Goal: Transaction & Acquisition: Book appointment/travel/reservation

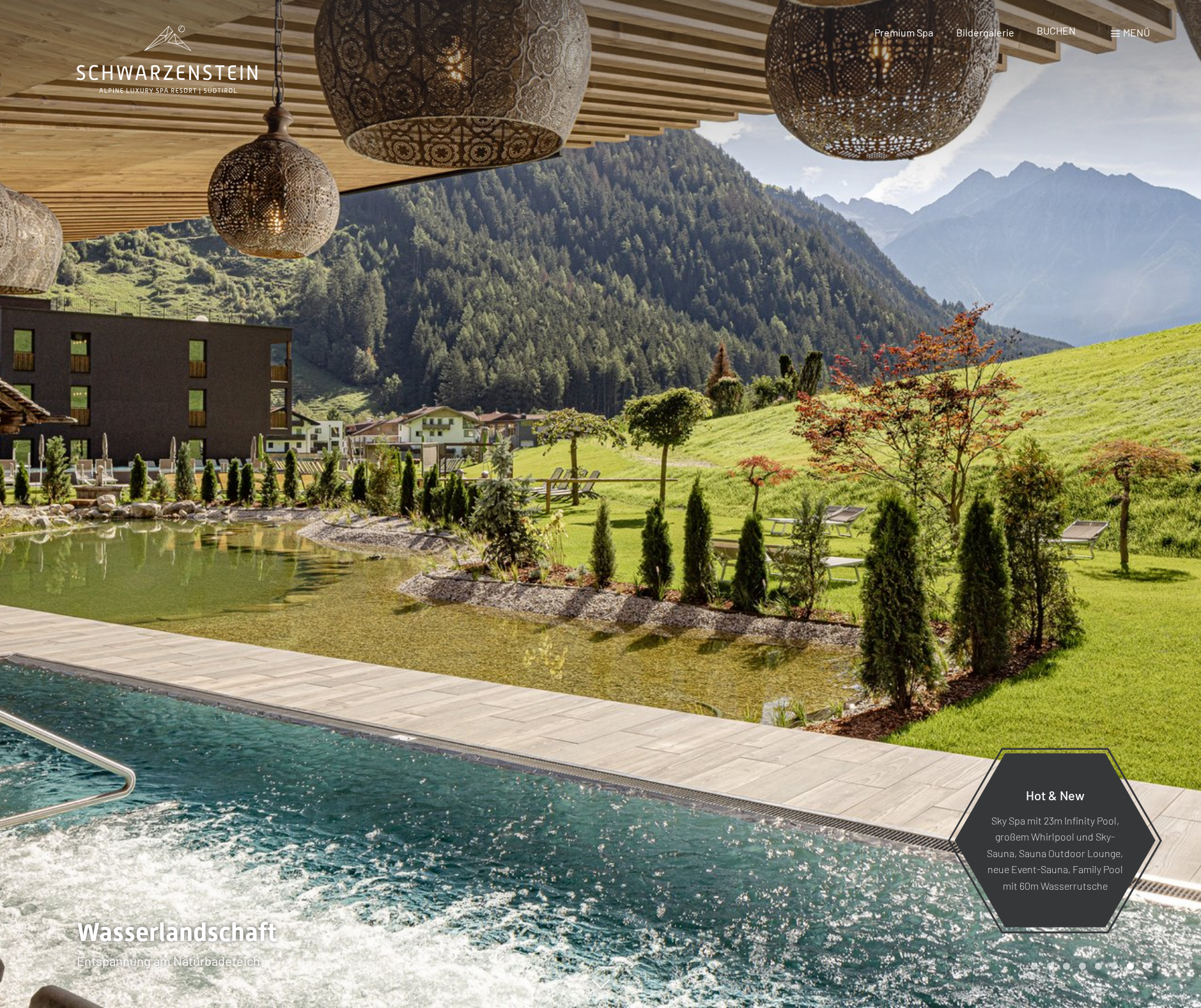
click at [1056, 38] on div "BUCHEN" at bounding box center [1057, 31] width 39 height 14
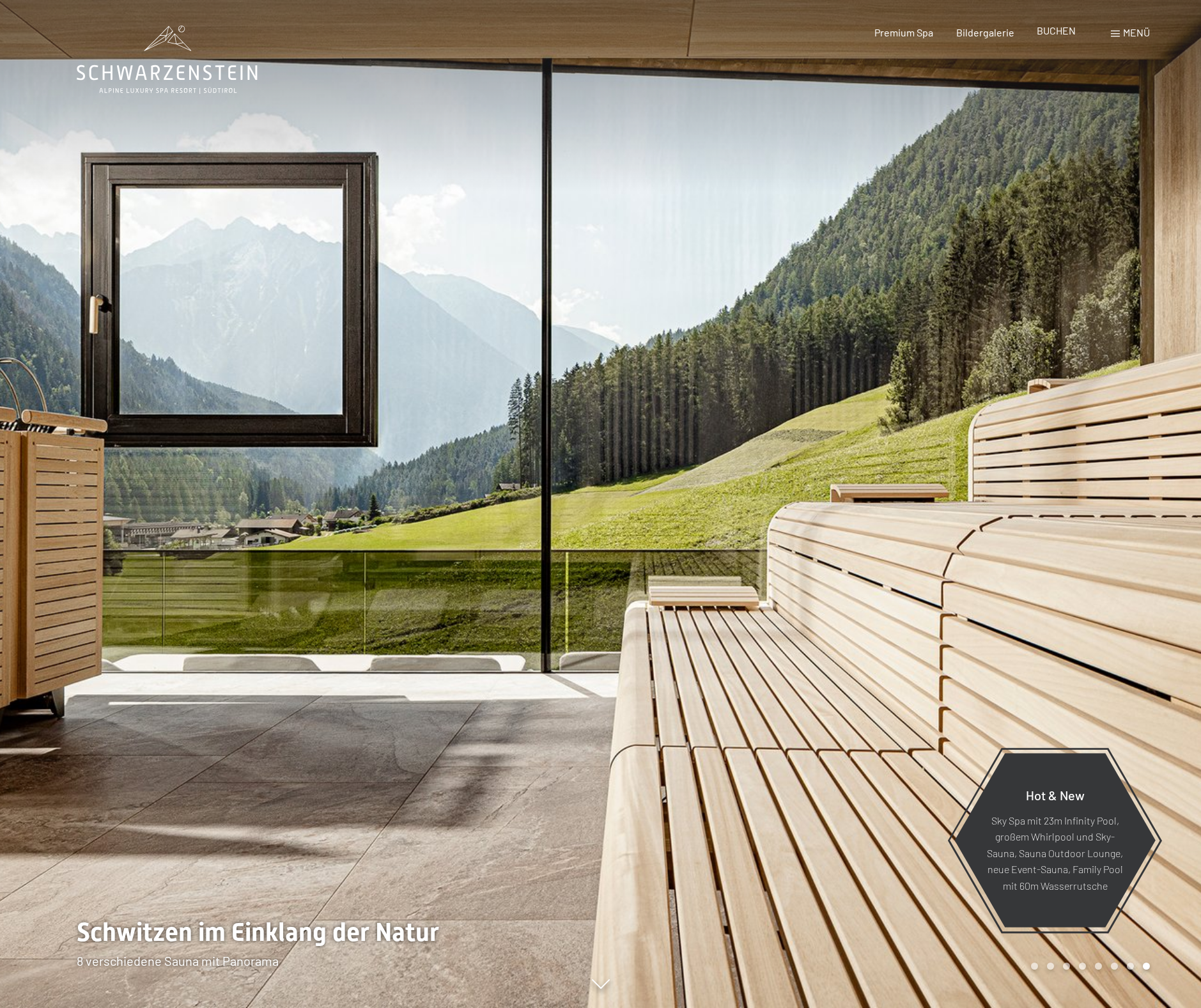
click at [1056, 35] on span "BUCHEN" at bounding box center [1057, 30] width 39 height 12
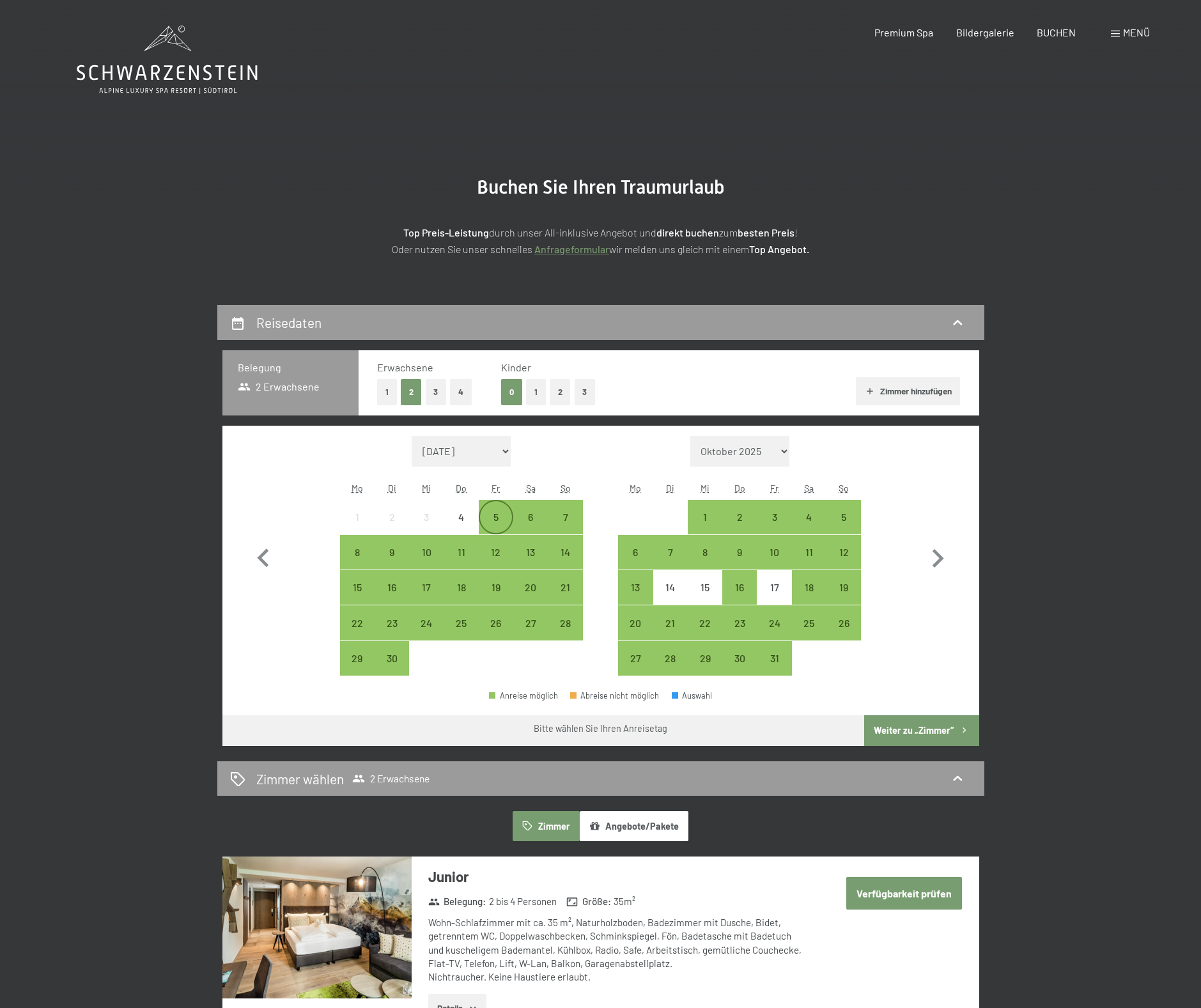
click at [506, 516] on div "5" at bounding box center [496, 528] width 32 height 32
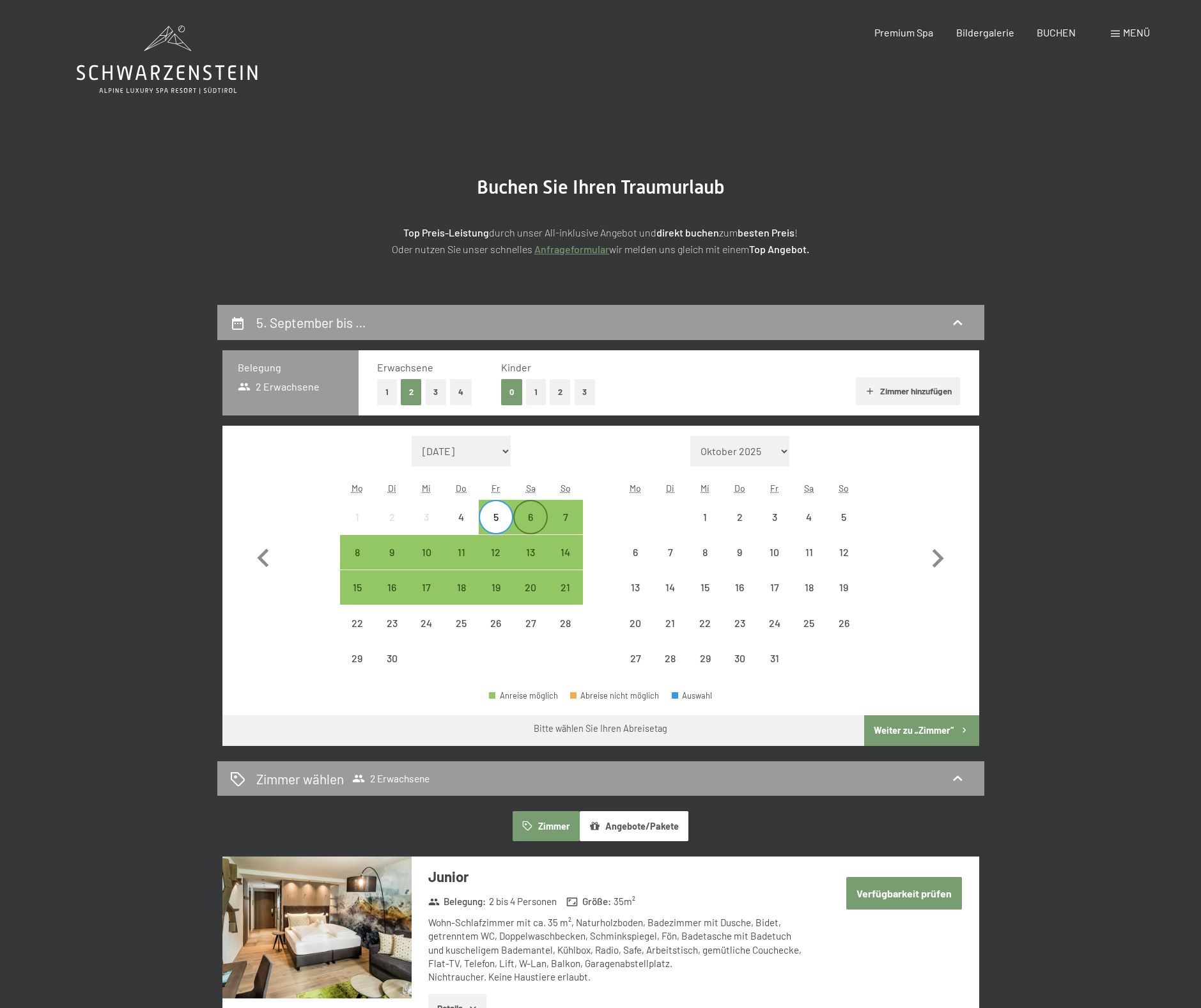
click at [543, 511] on div "6" at bounding box center [530, 516] width 32 height 32
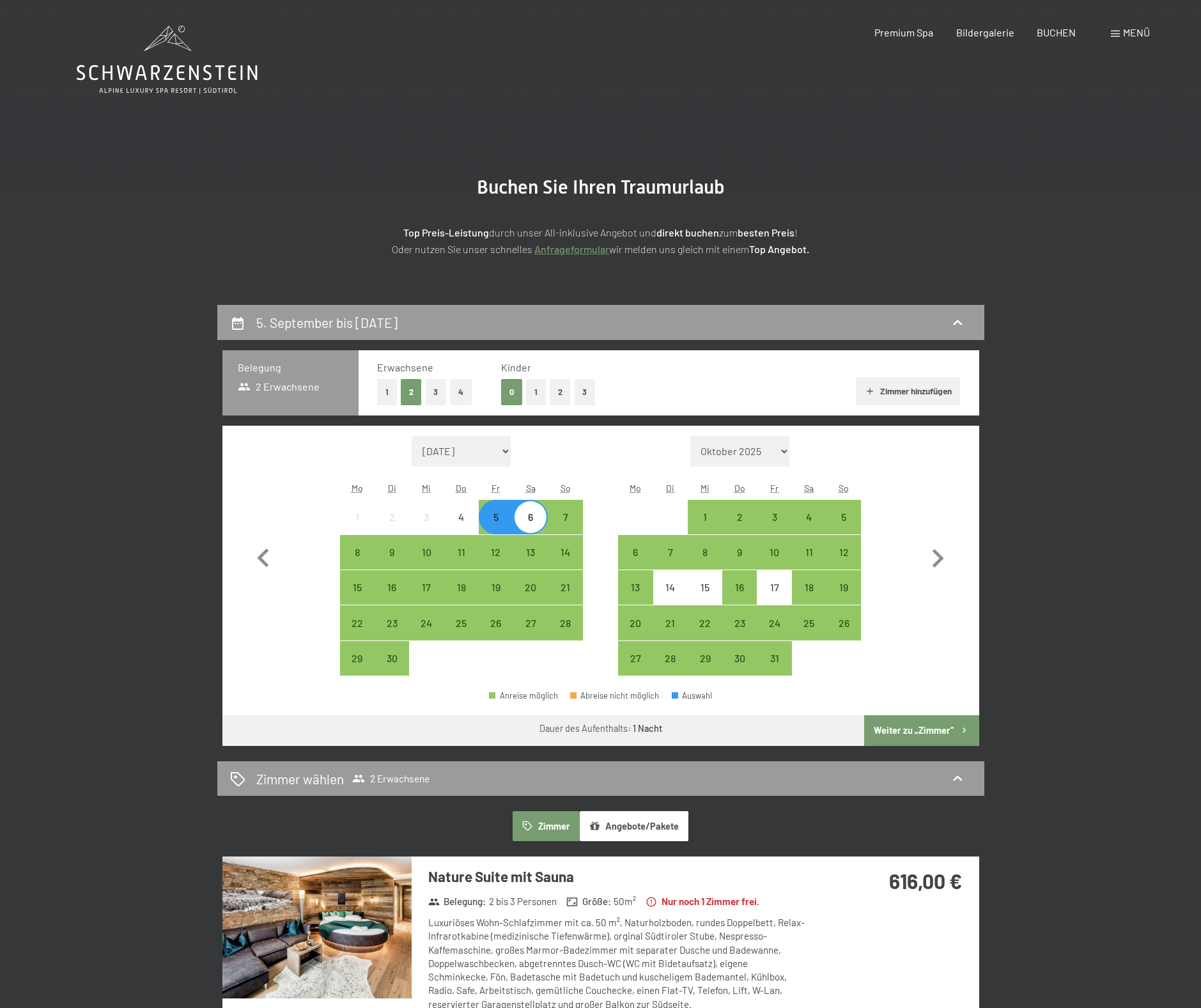
click at [439, 387] on button "3" at bounding box center [436, 392] width 21 height 26
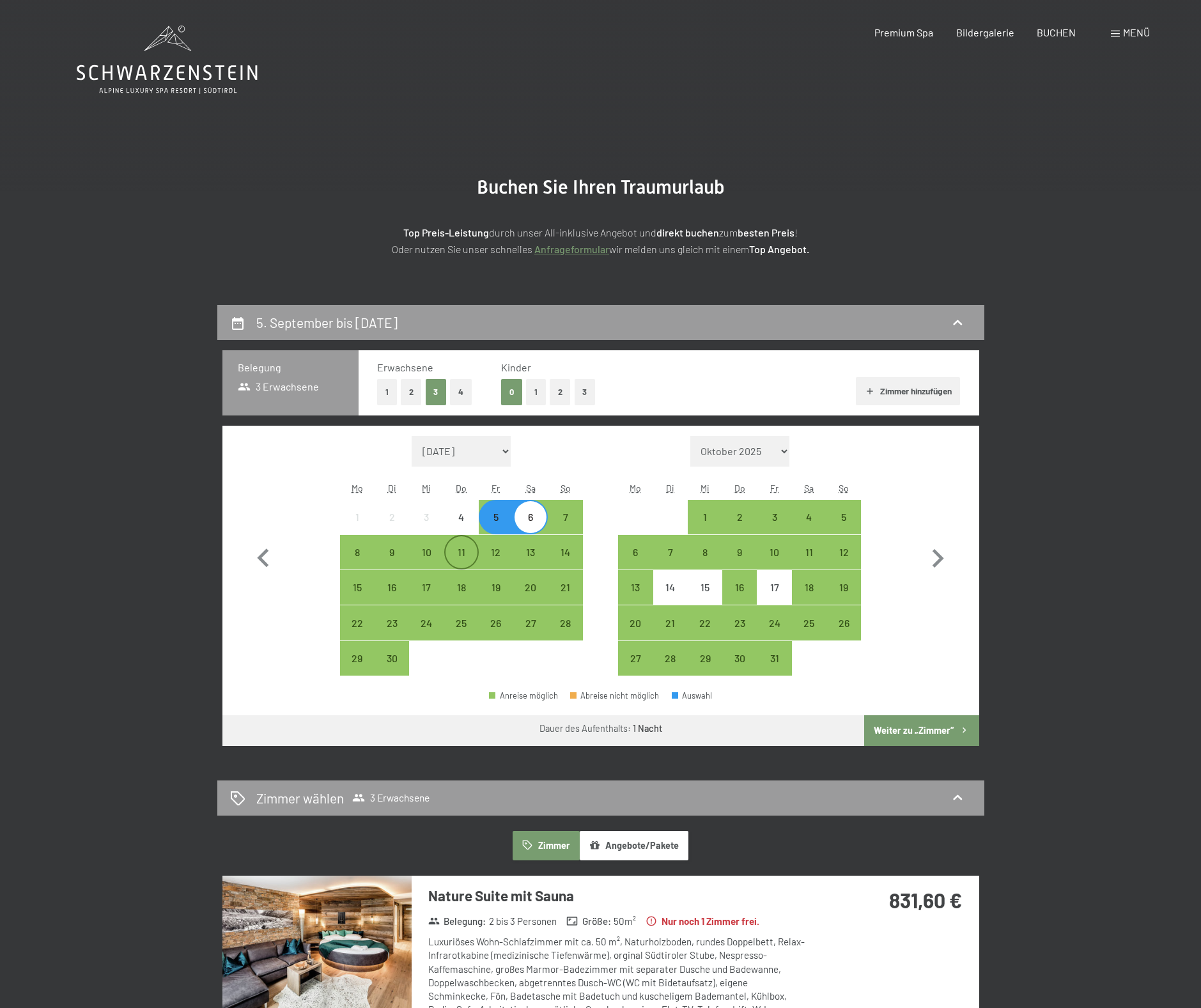
click at [467, 554] on div "11" at bounding box center [461, 563] width 32 height 32
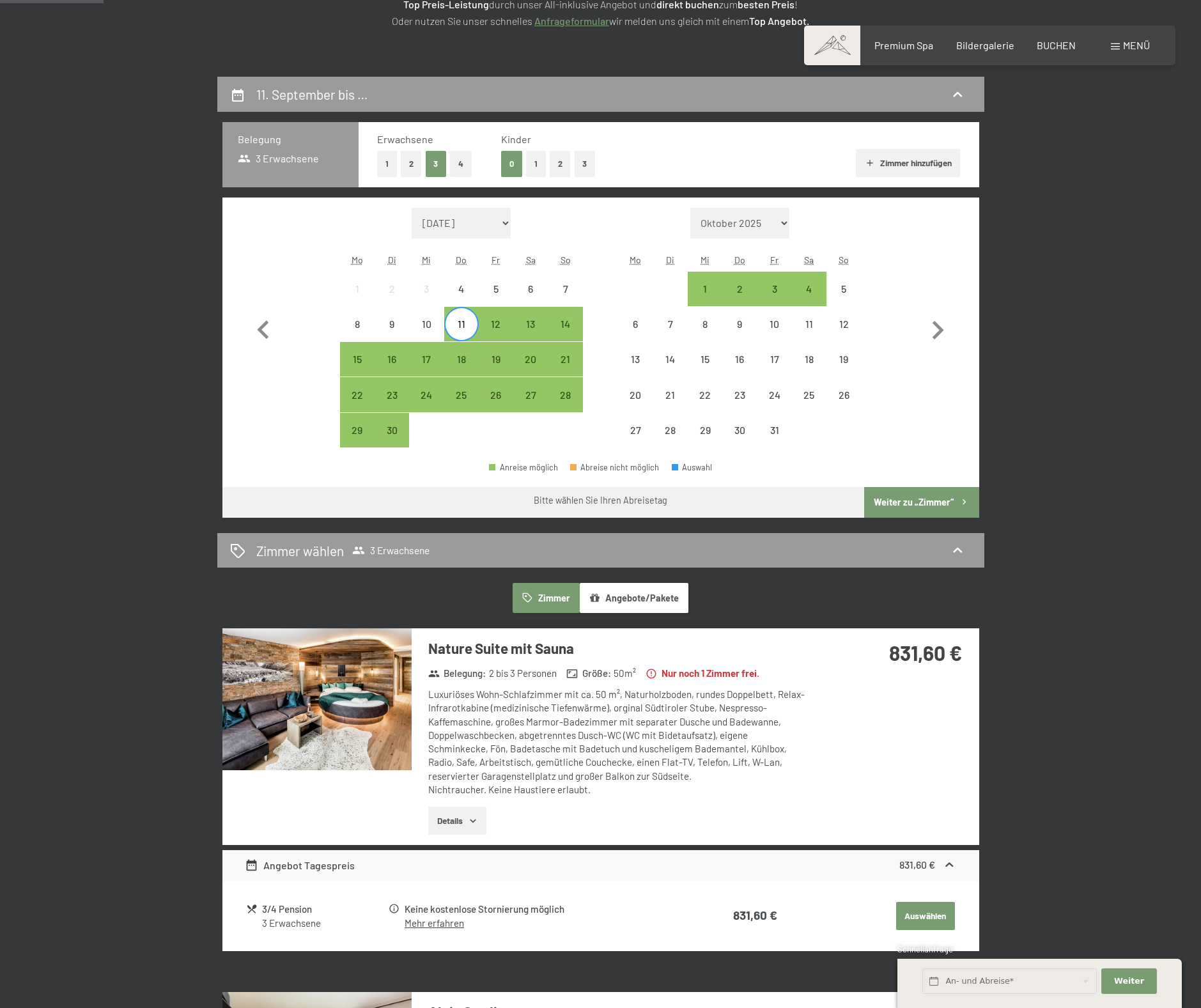
click at [922, 498] on button "Weiter zu „Zimmer“" at bounding box center [921, 502] width 114 height 31
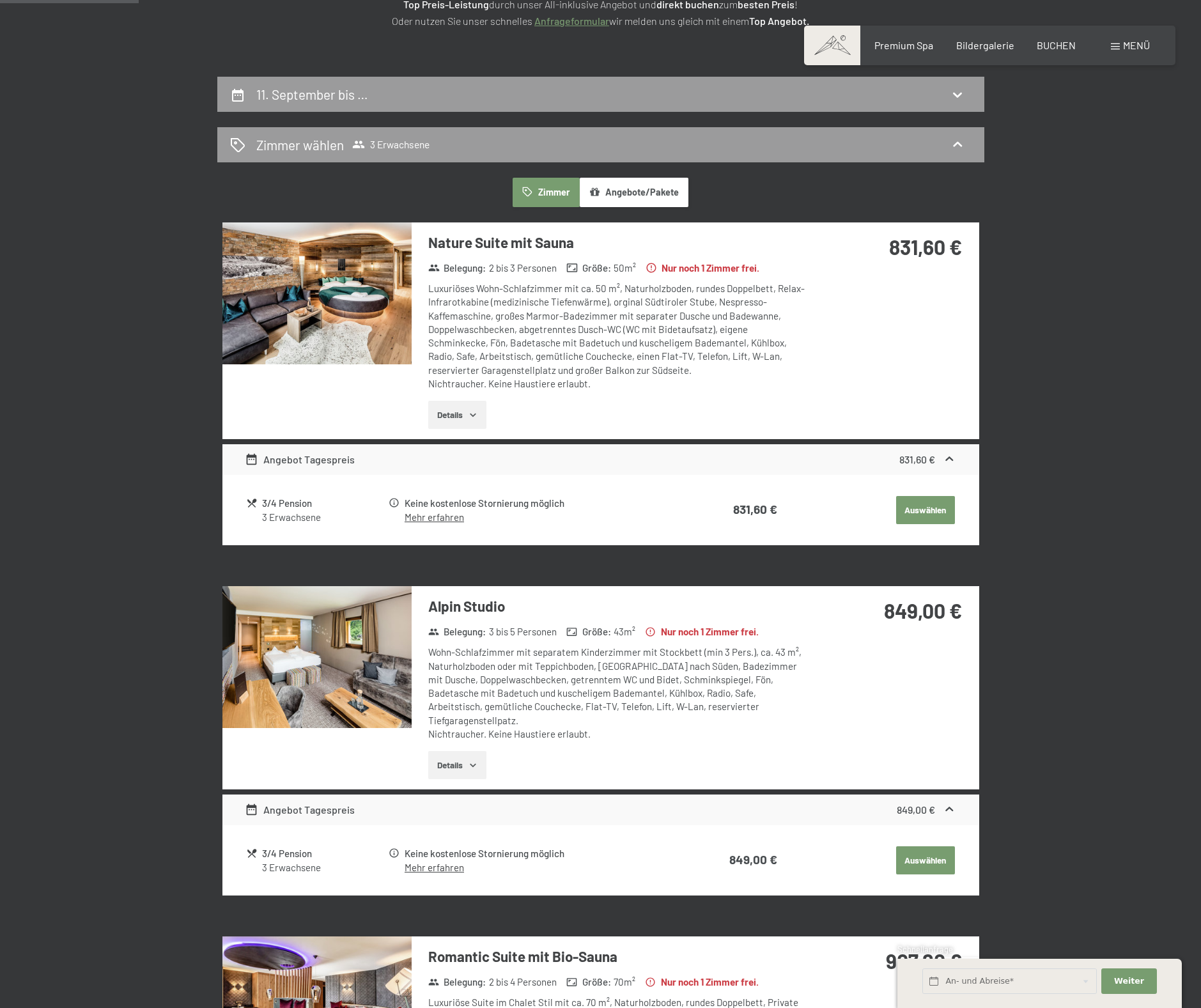
scroll to position [305, 0]
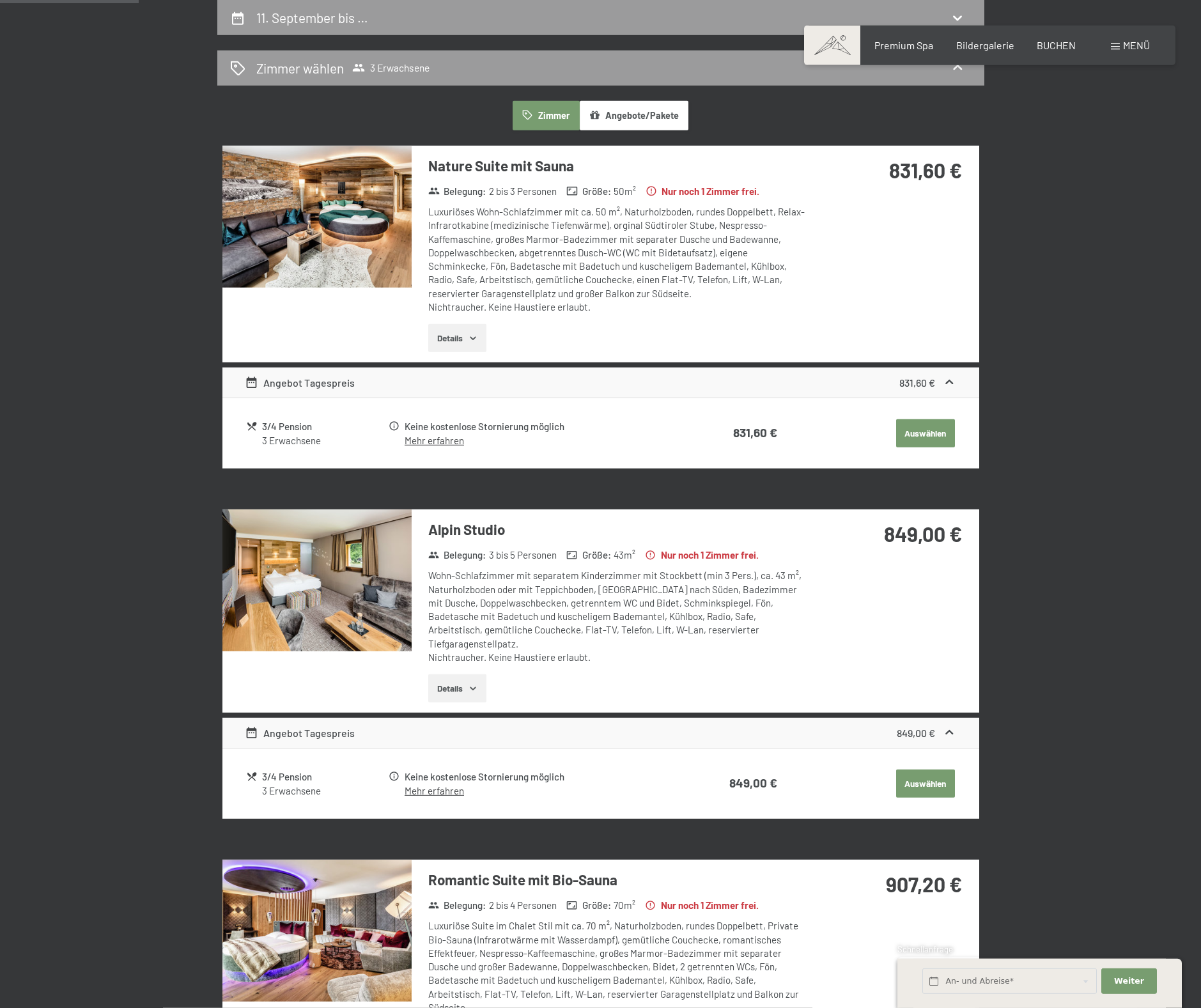
click at [921, 773] on button "Auswählen" at bounding box center [925, 783] width 59 height 28
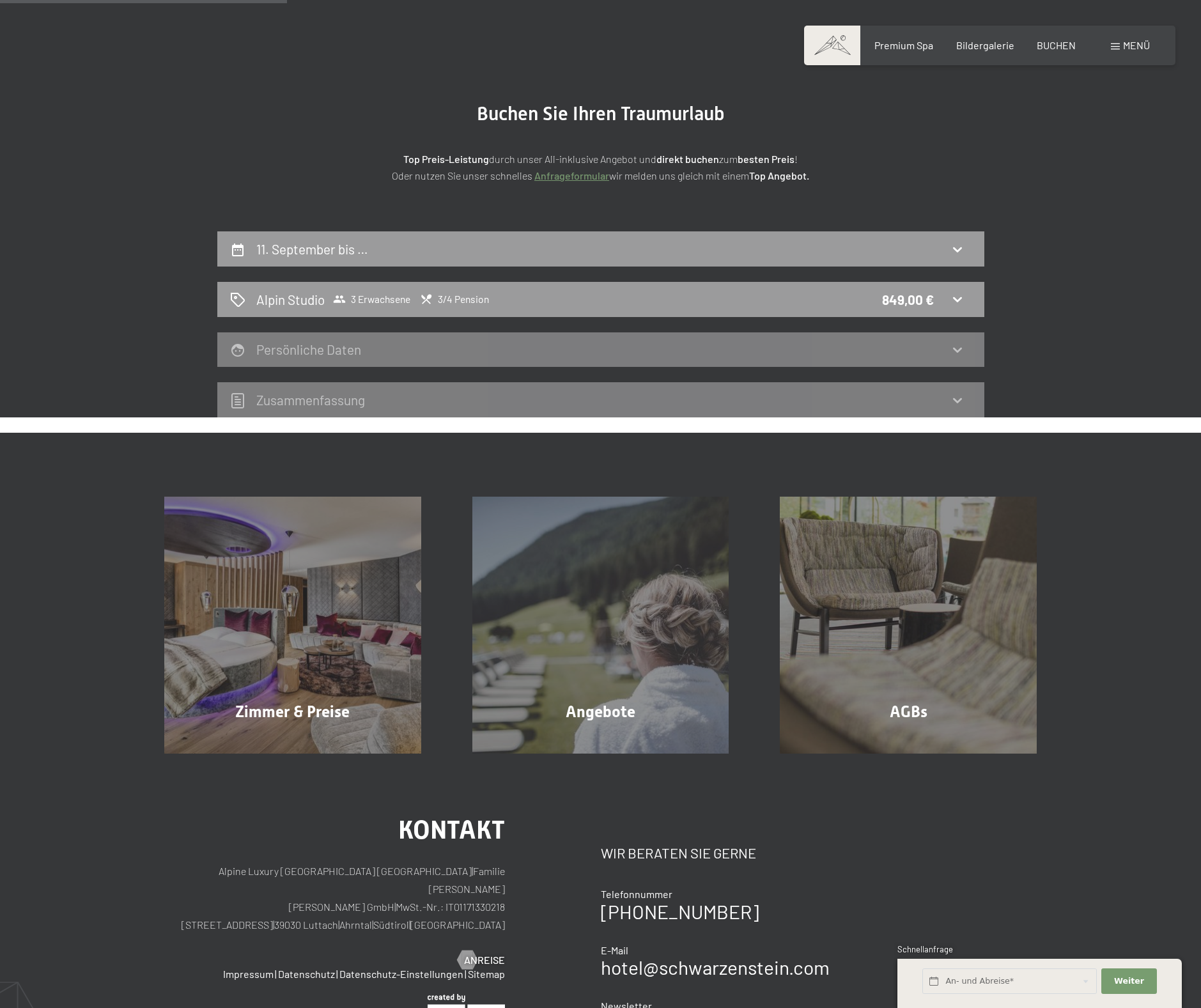
scroll to position [0, 0]
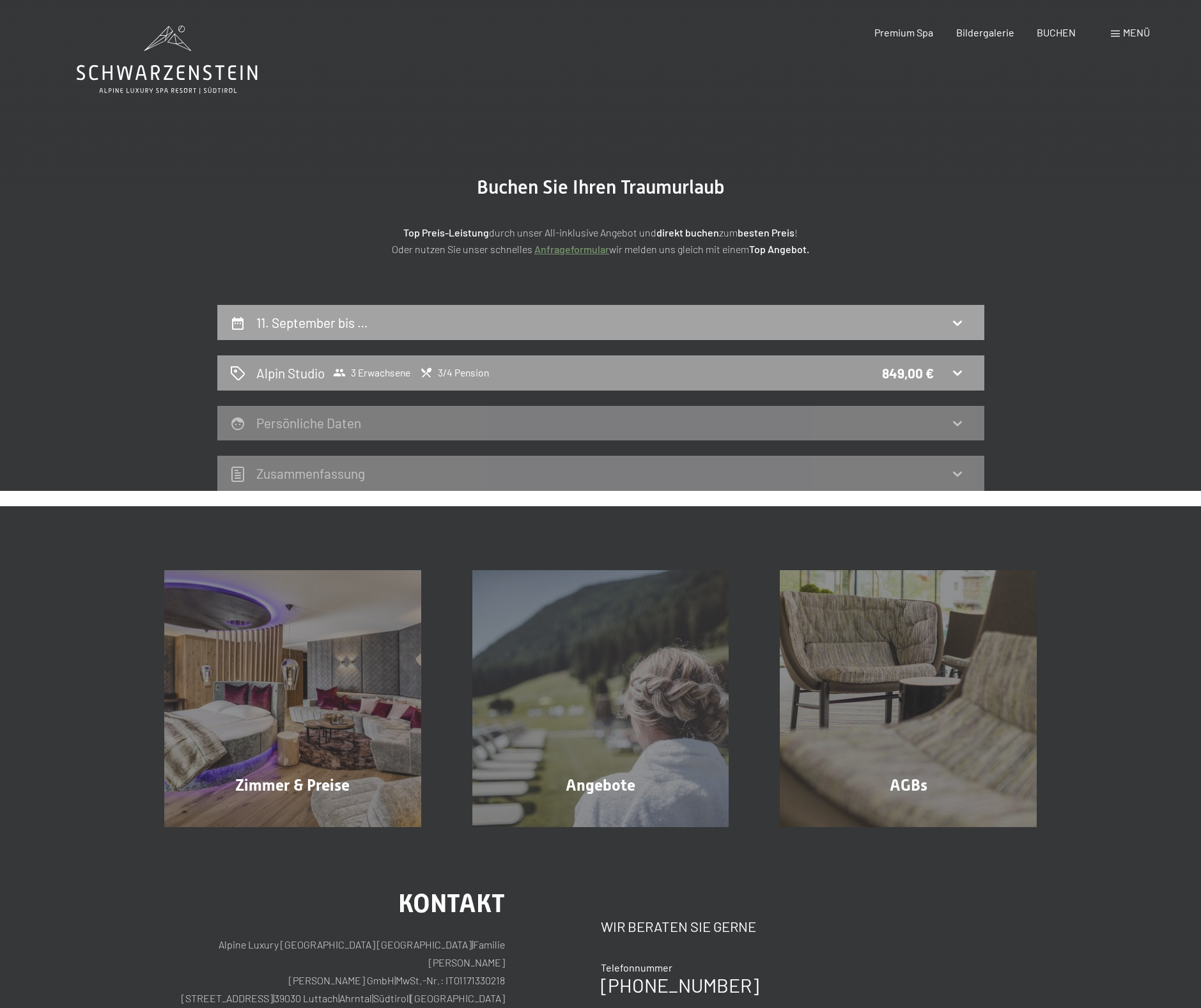
click at [524, 319] on div "11. September bis …" at bounding box center [601, 323] width 742 height 18
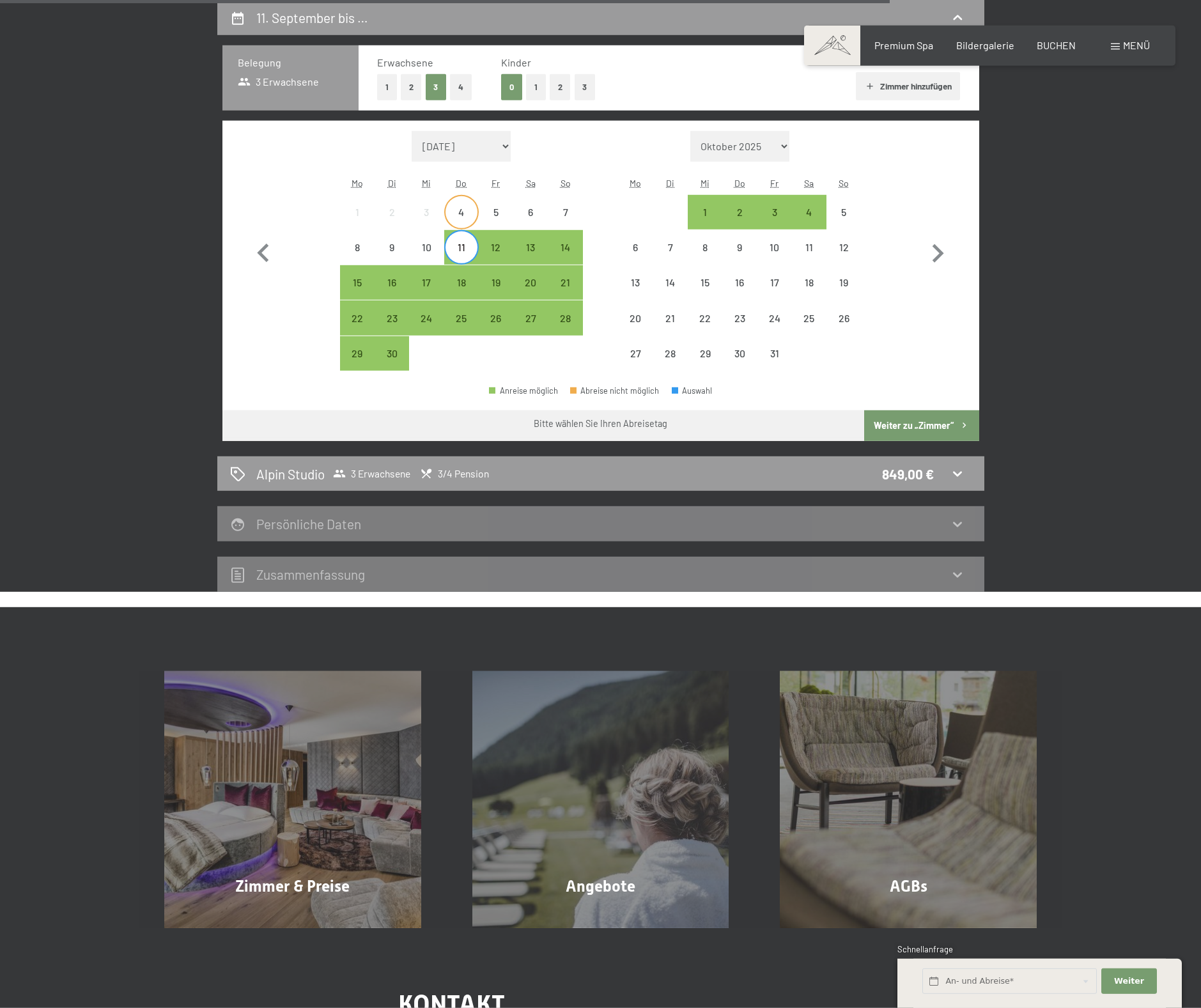
click at [465, 220] on div "4" at bounding box center [461, 223] width 32 height 32
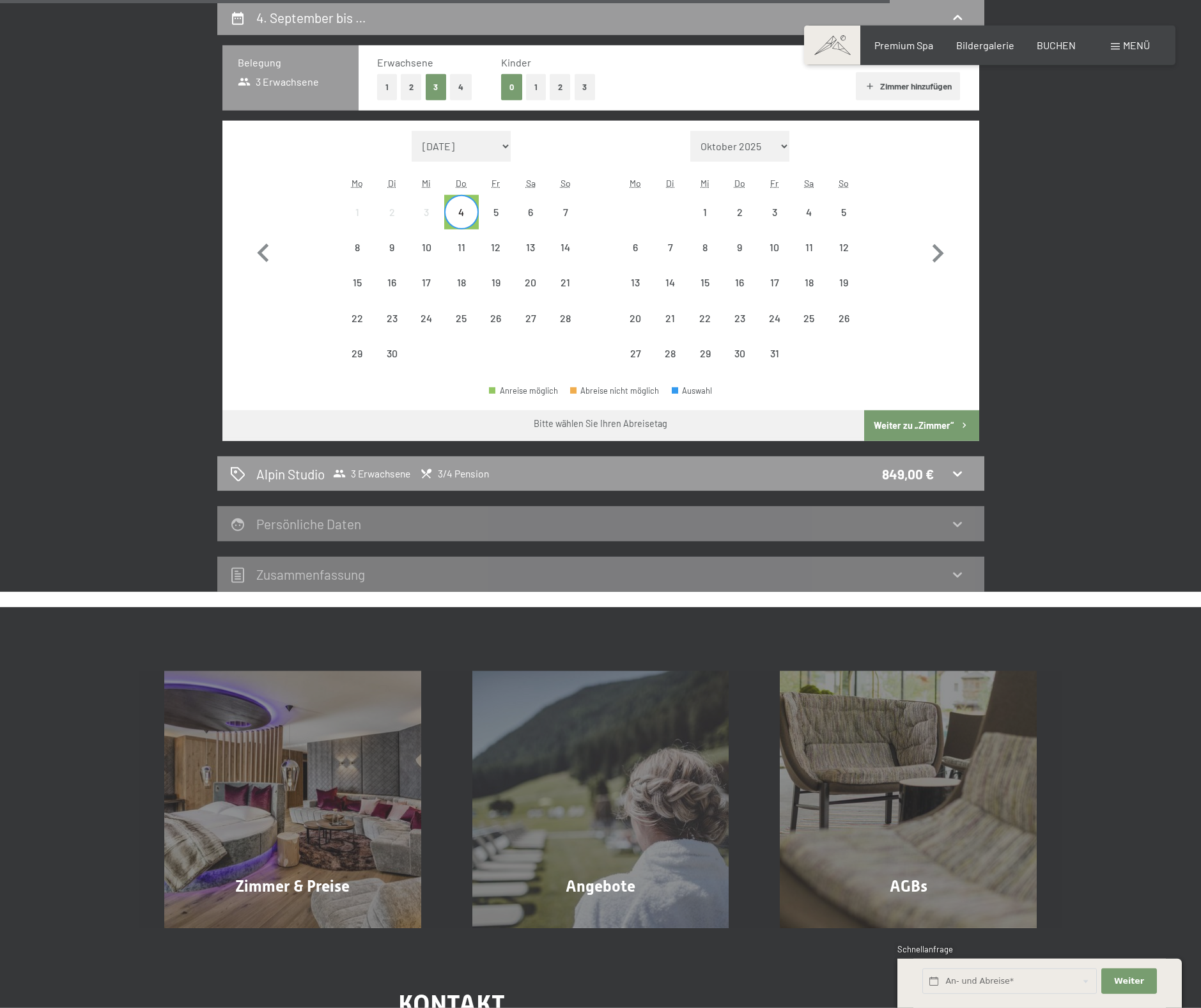
click at [458, 219] on div "4" at bounding box center [461, 223] width 32 height 32
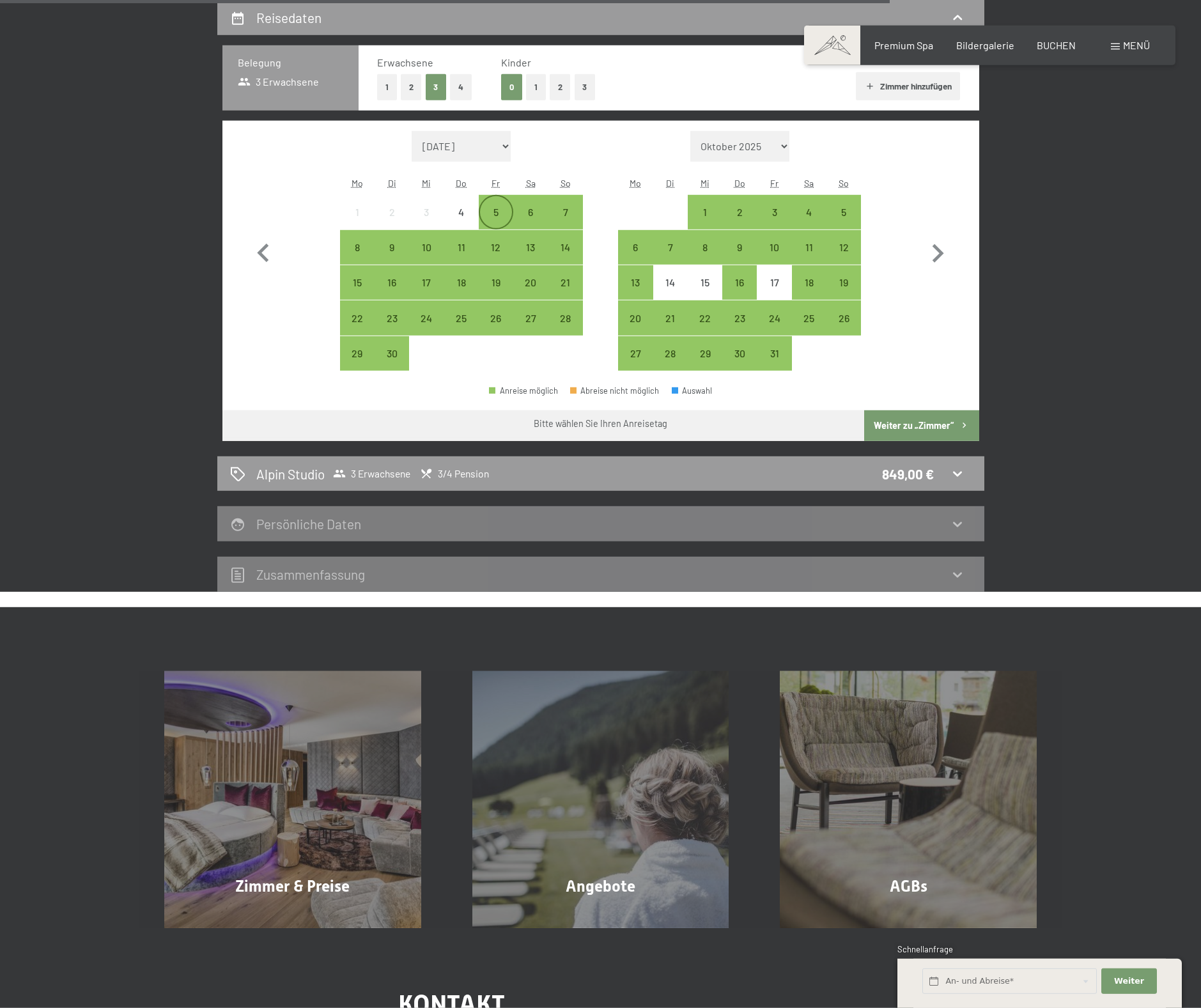
click at [488, 214] on div "5" at bounding box center [496, 223] width 32 height 32
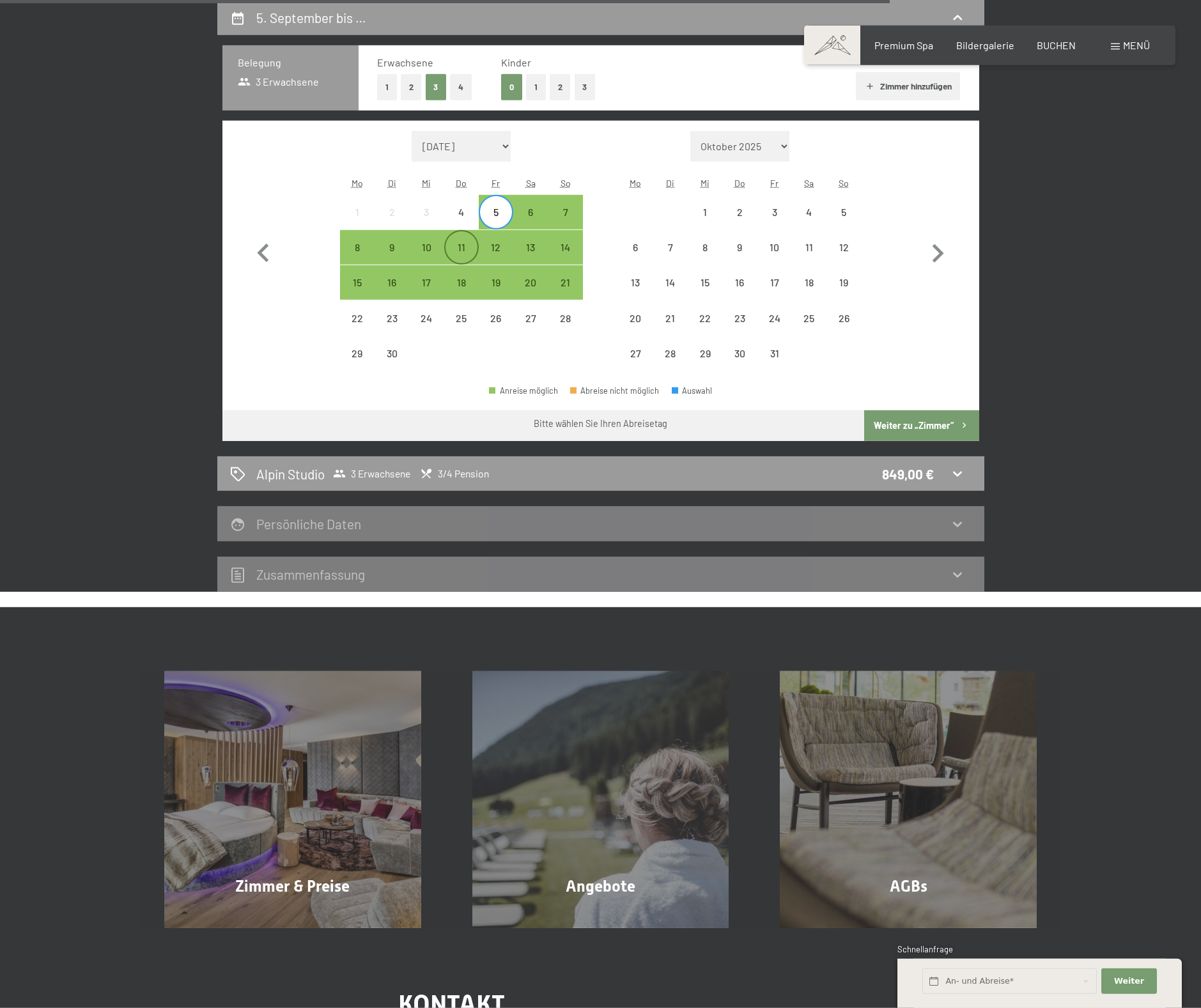
click at [449, 249] on div "11" at bounding box center [461, 258] width 32 height 32
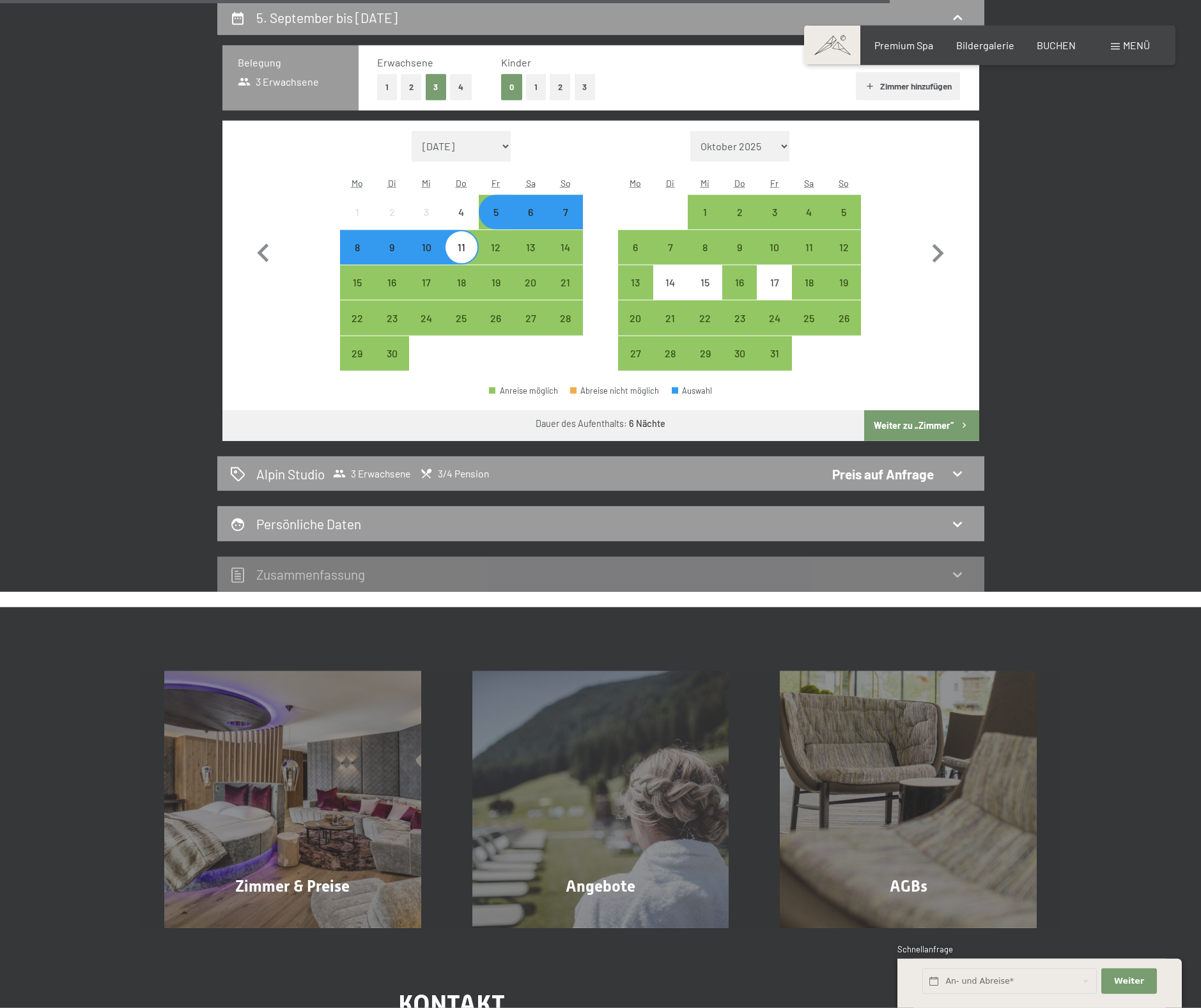
click at [524, 218] on div "6" at bounding box center [530, 223] width 32 height 32
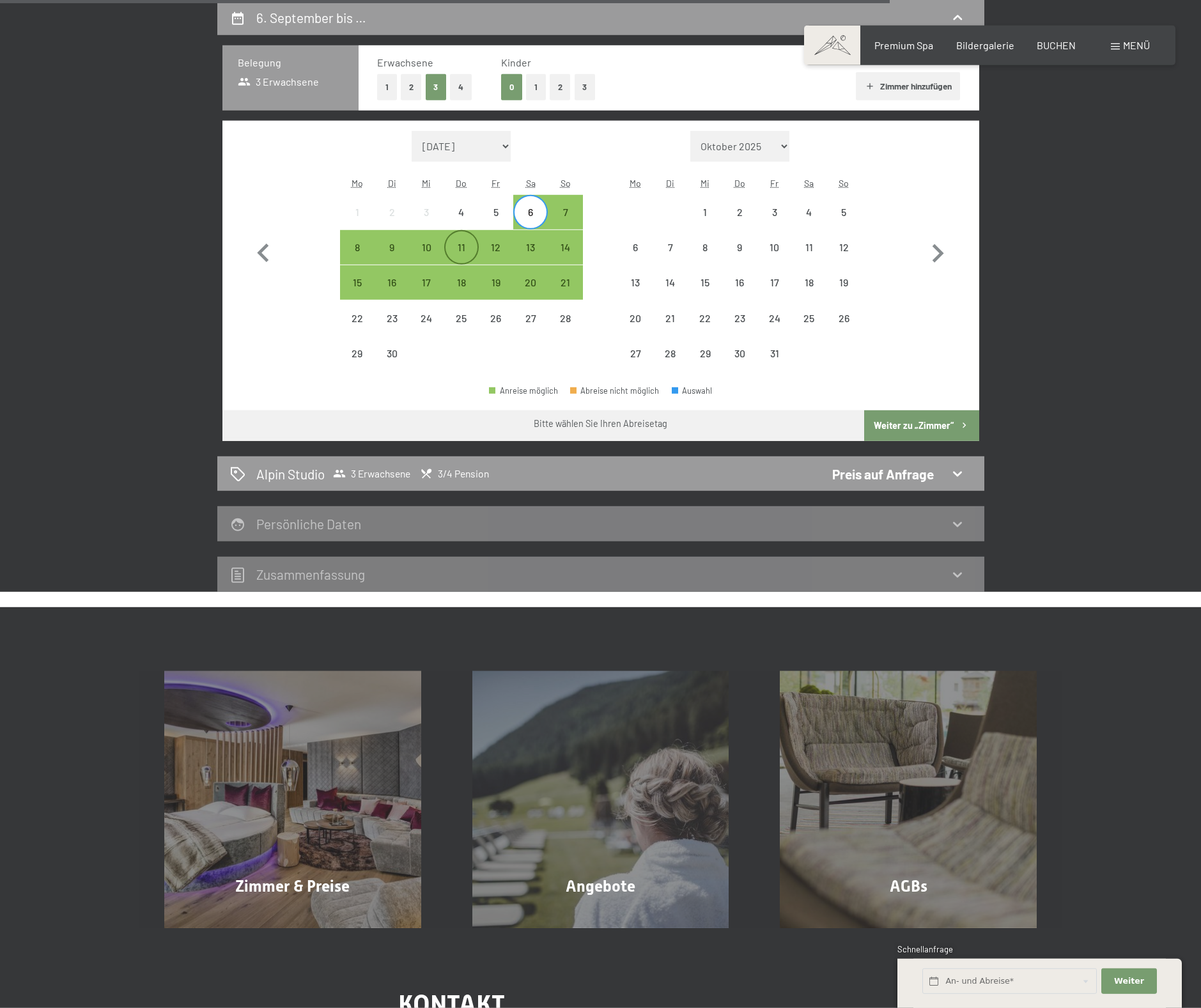
click at [457, 257] on div "11" at bounding box center [461, 258] width 32 height 32
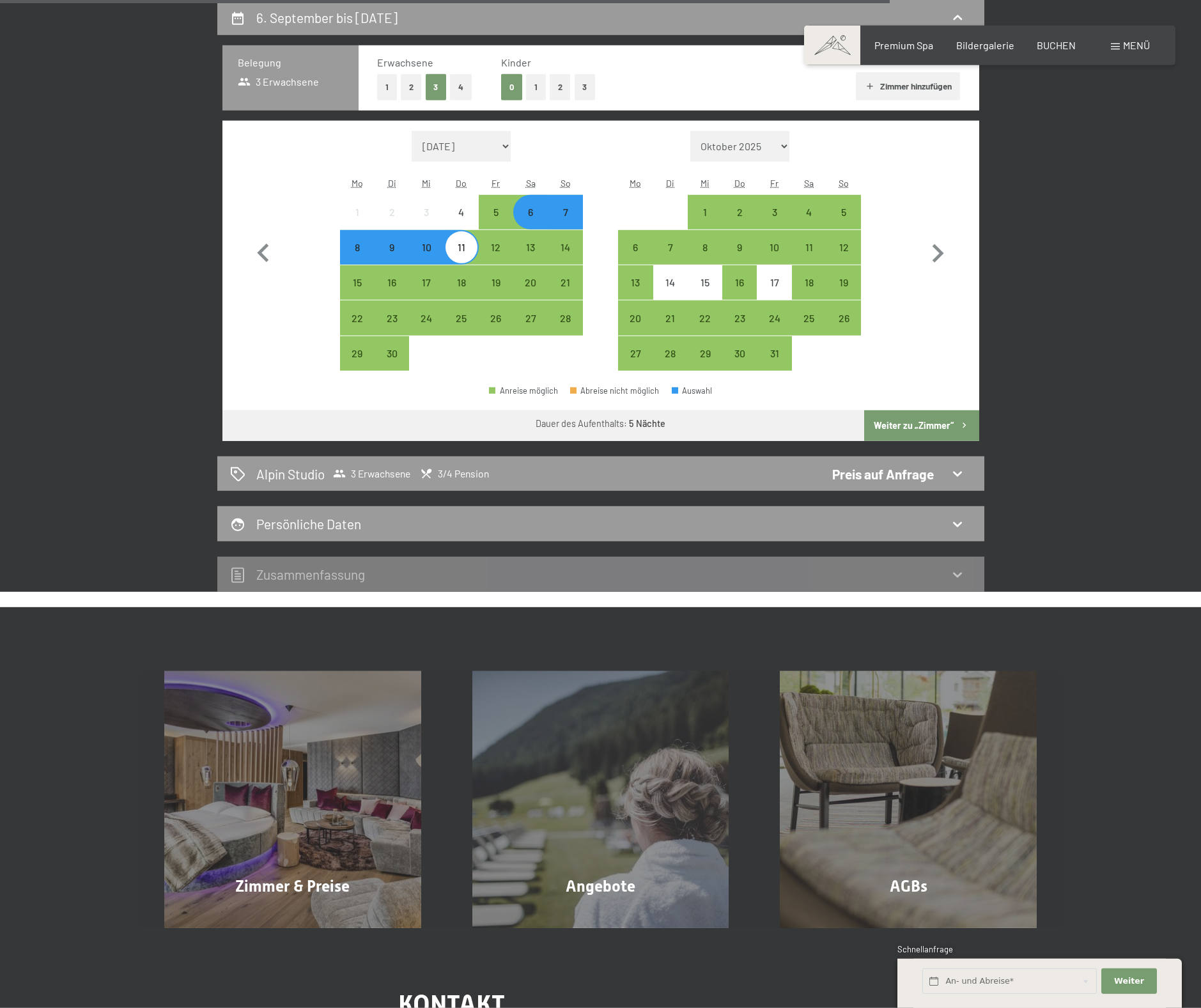
click at [905, 426] on button "Weiter zu „Zimmer“" at bounding box center [921, 425] width 114 height 31
